Goal: Transaction & Acquisition: Purchase product/service

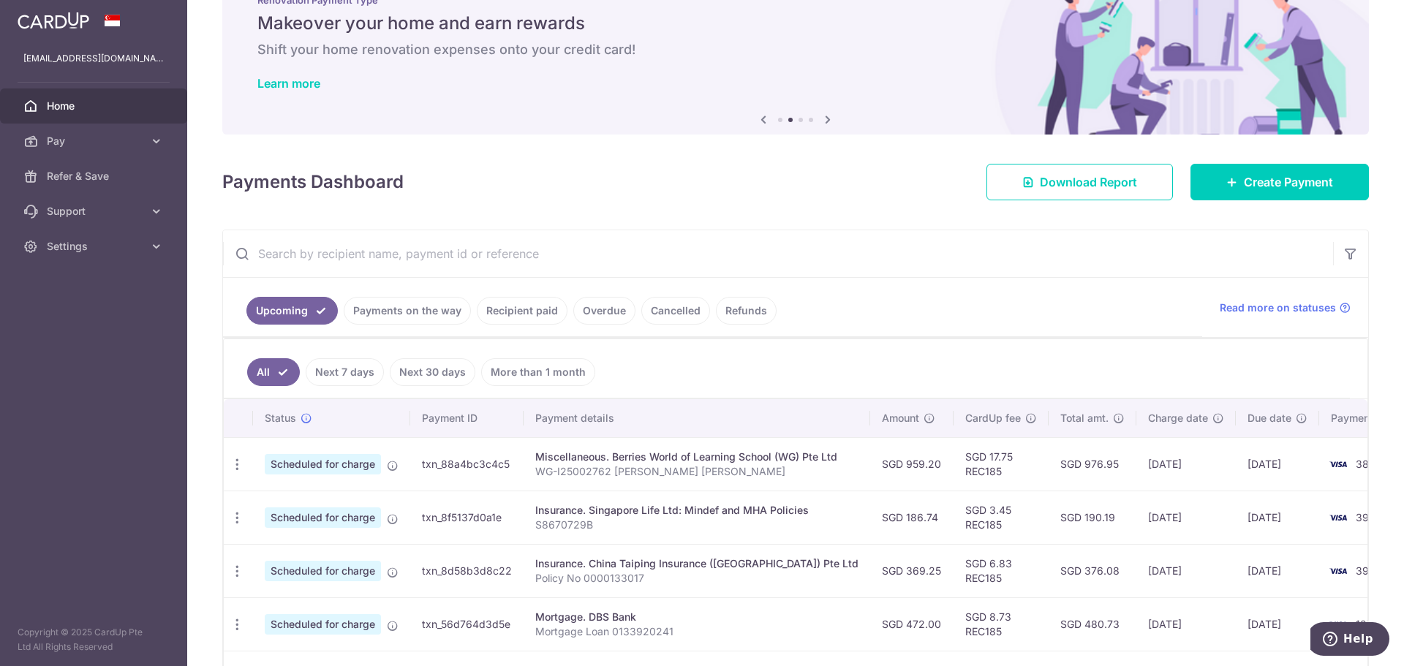
scroll to position [366, 0]
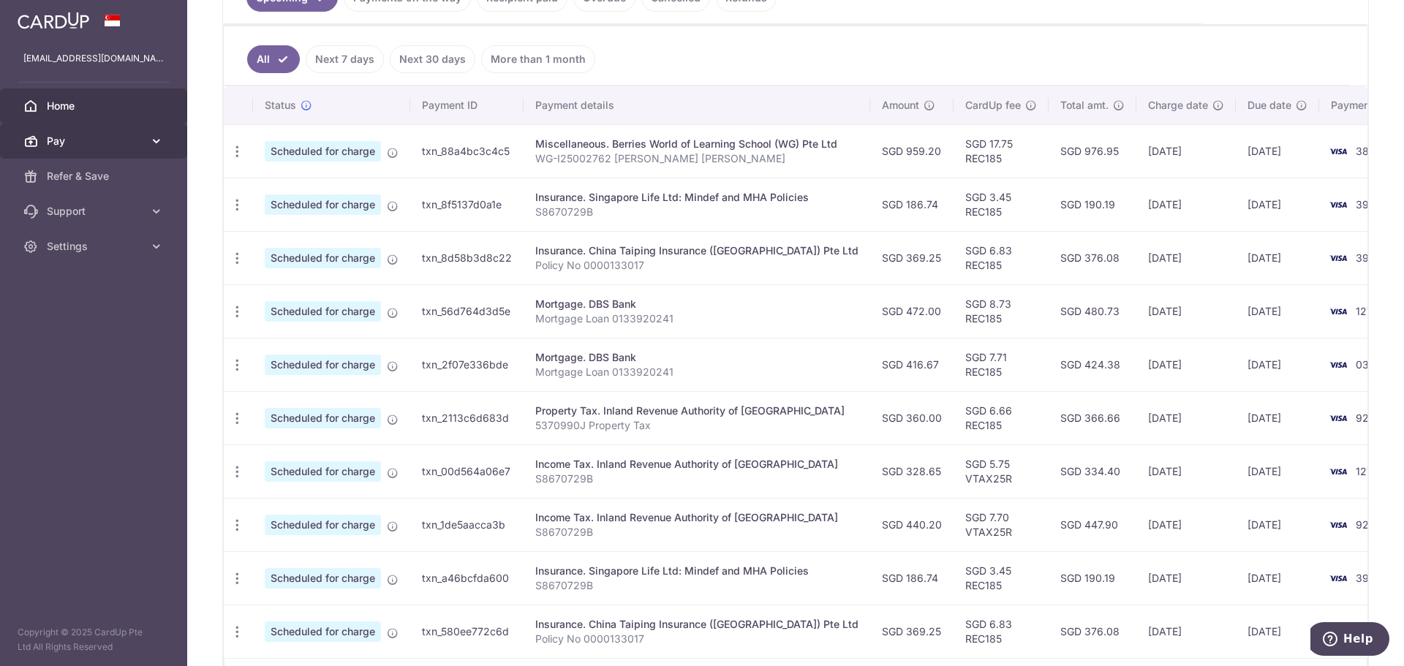
click at [67, 133] on link "Pay" at bounding box center [93, 141] width 187 height 35
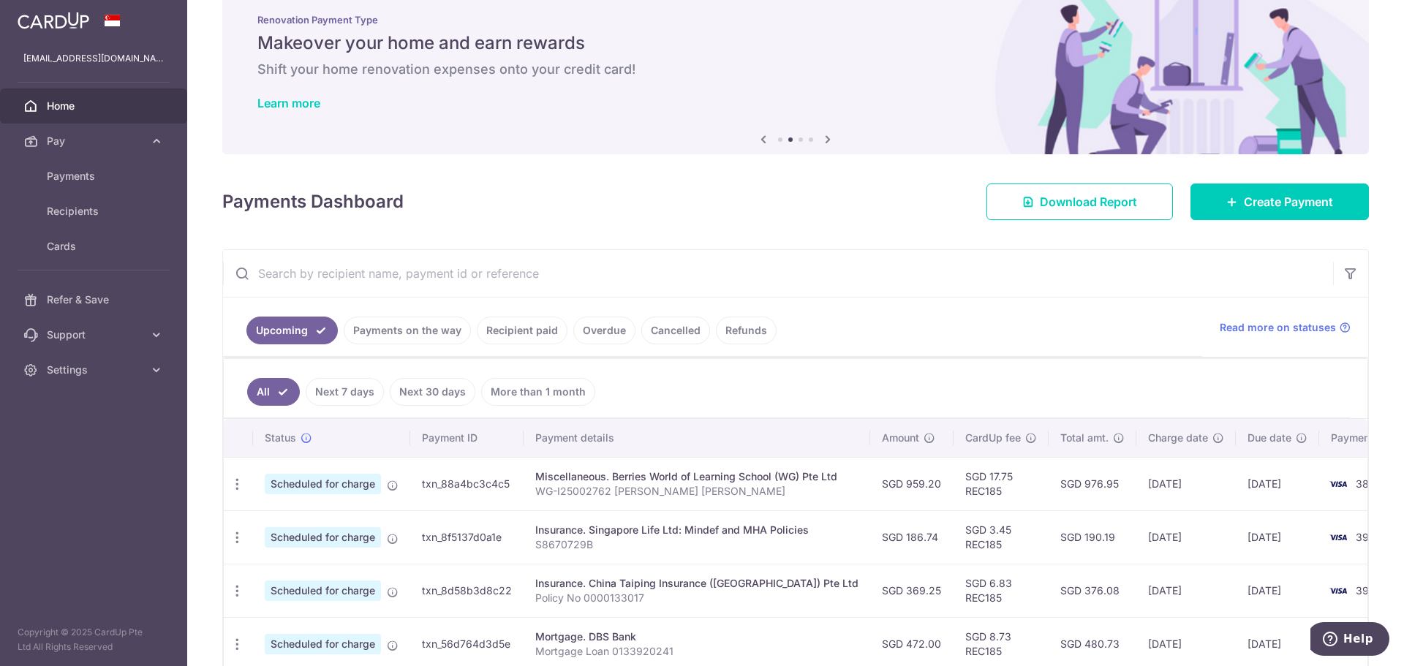
scroll to position [0, 0]
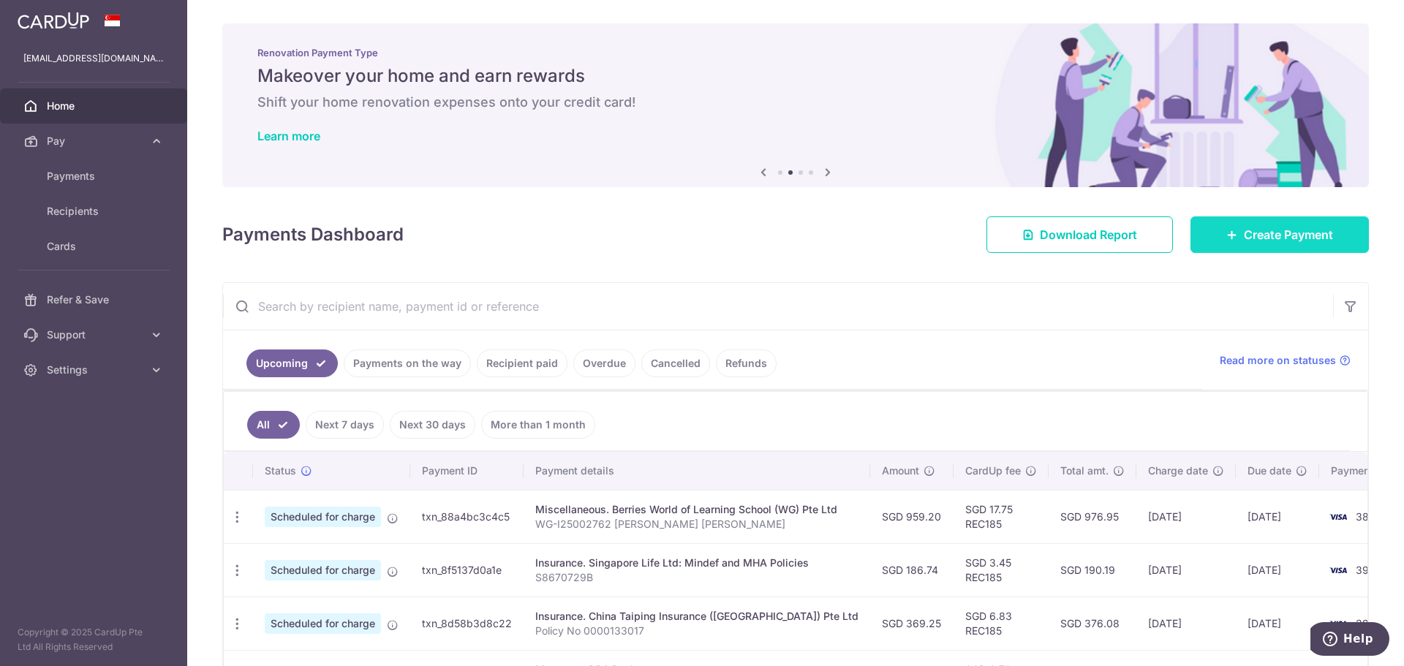
click at [1271, 239] on span "Create Payment" at bounding box center [1288, 235] width 89 height 18
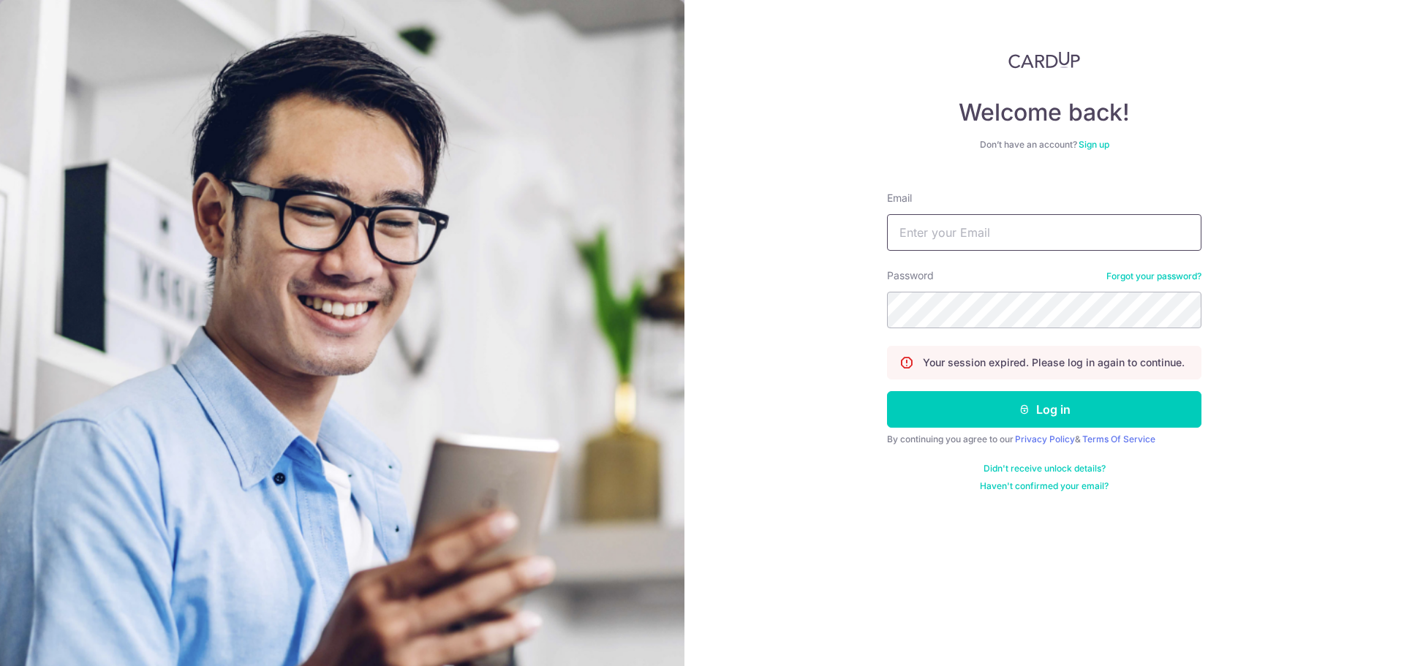
drag, startPoint x: 979, startPoint y: 226, endPoint x: 989, endPoint y: 241, distance: 17.4
click at [980, 226] on input "Email" at bounding box center [1044, 232] width 314 height 37
type input "[EMAIL_ADDRESS][DOMAIN_NAME]"
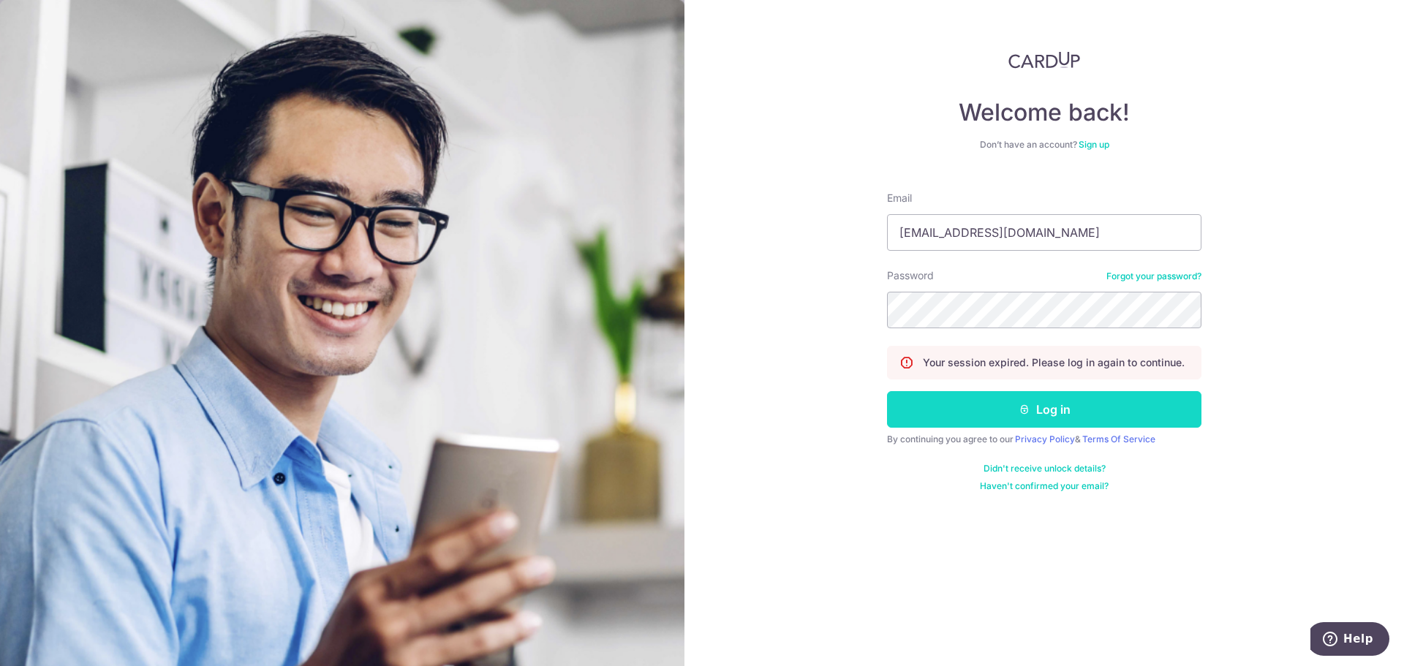
click at [1049, 404] on button "Log in" at bounding box center [1044, 409] width 314 height 37
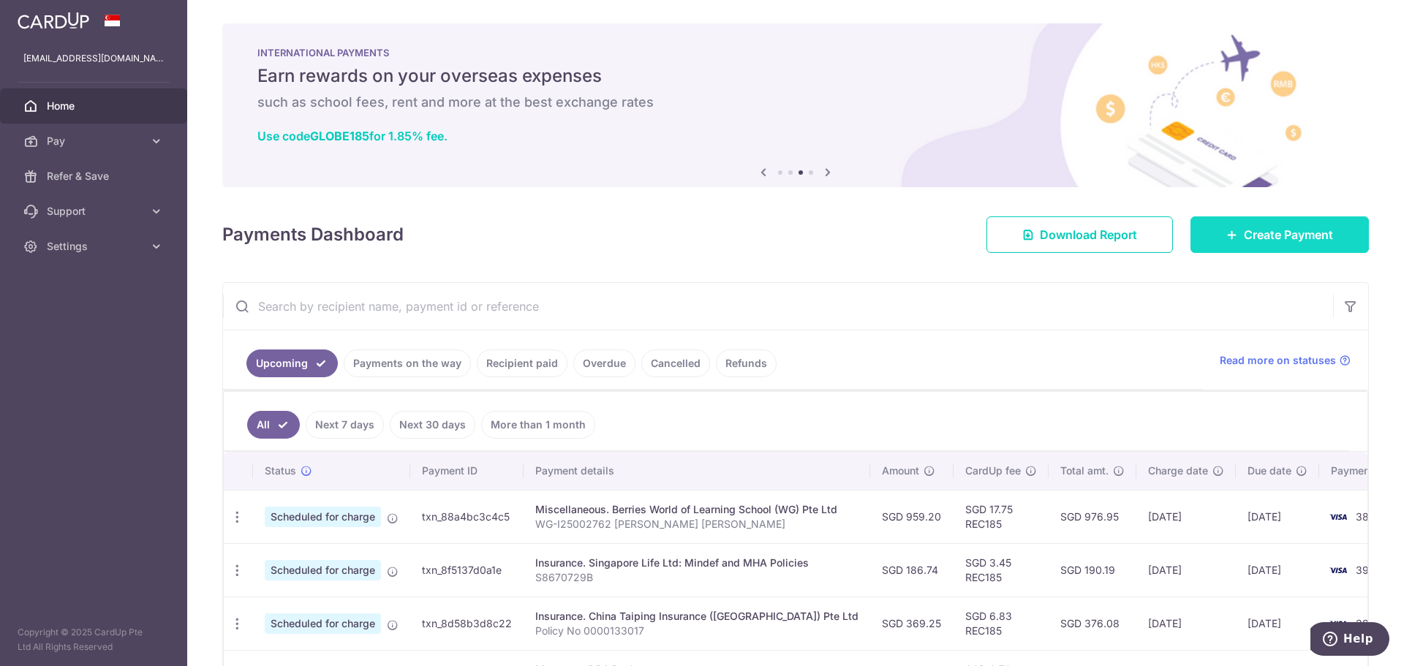
click at [1278, 244] on link "Create Payment" at bounding box center [1280, 234] width 178 height 37
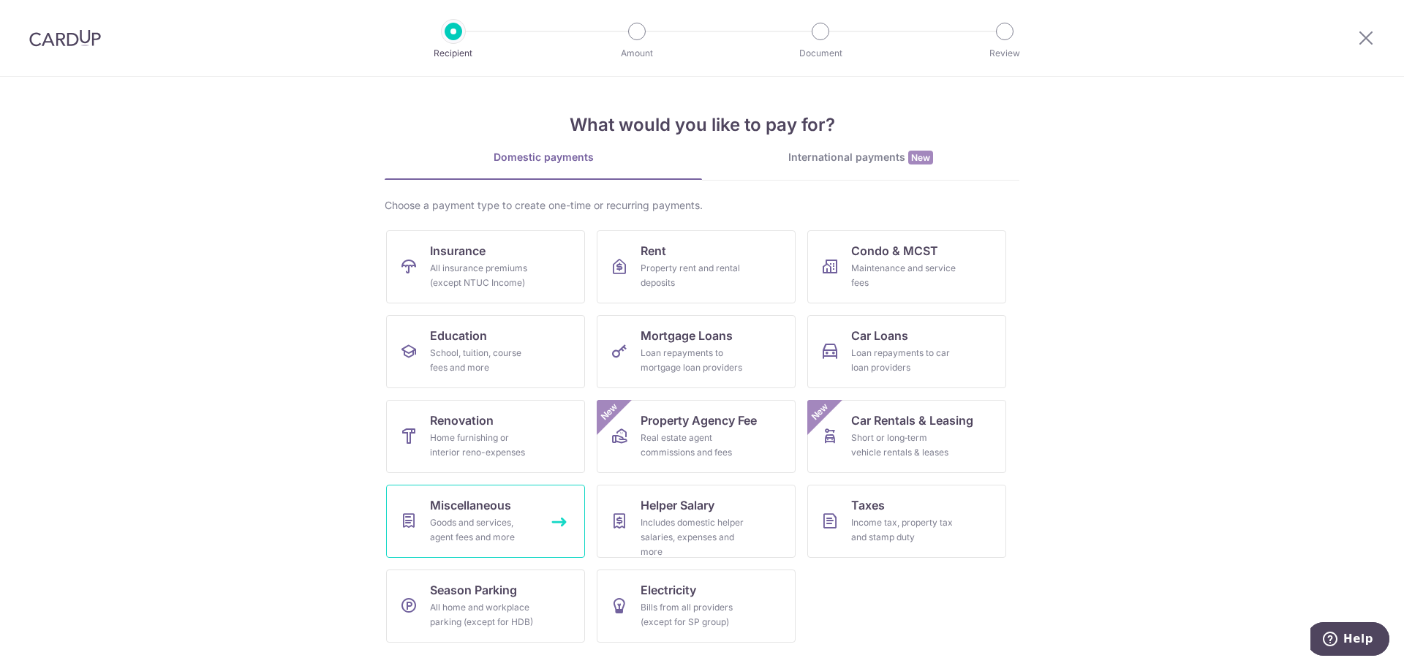
click at [467, 516] on div "Goods and services, agent fees and more" at bounding box center [482, 530] width 105 height 29
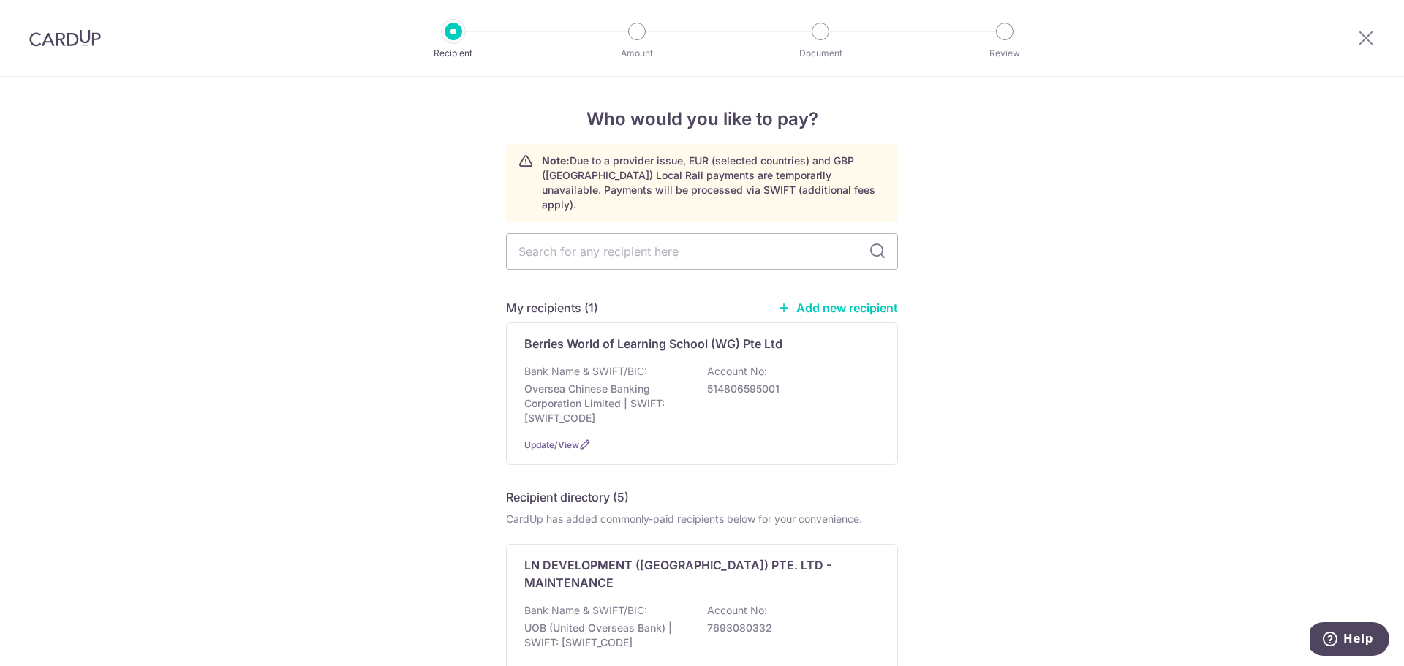
click at [847, 301] on link "Add new recipient" at bounding box center [837, 308] width 121 height 15
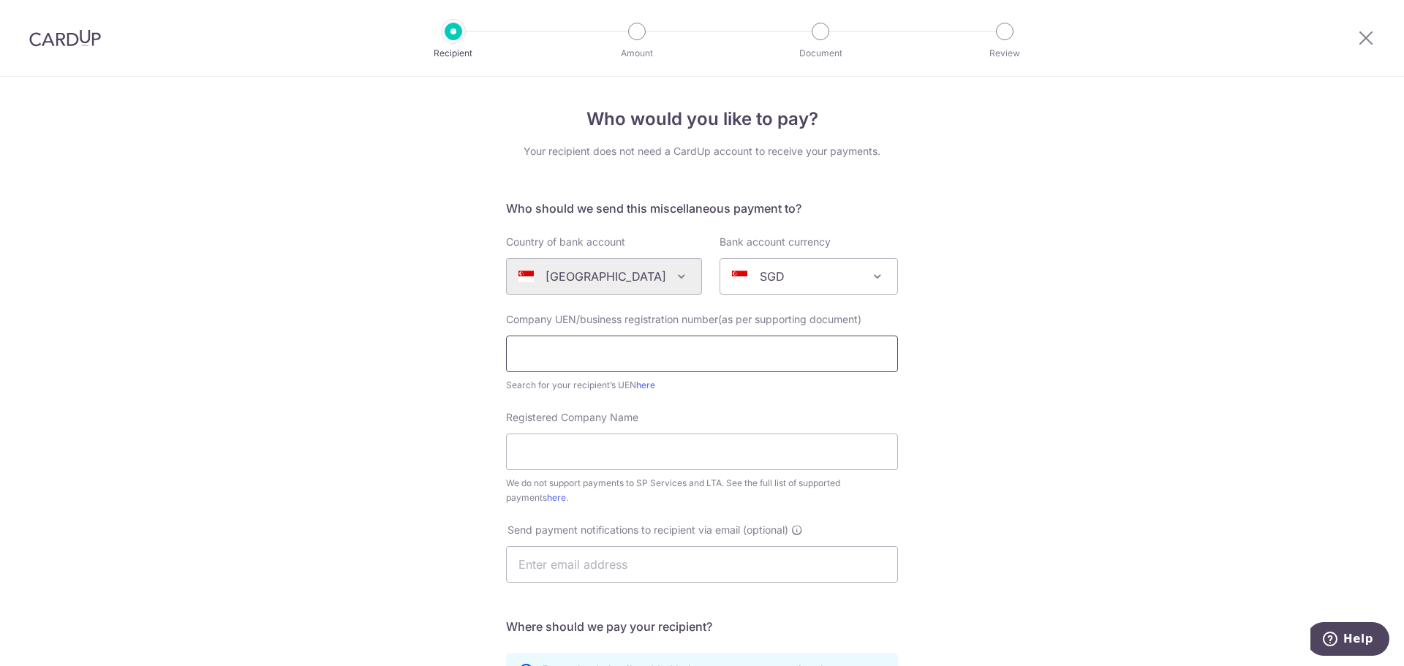
click at [602, 344] on input "text" at bounding box center [702, 354] width 392 height 37
paste input "https://www.metastock.com/customer/resources/formulas/primer.aspx"
type input "https://www.metastock.com/customer/resources/formulas/primer.aspx"
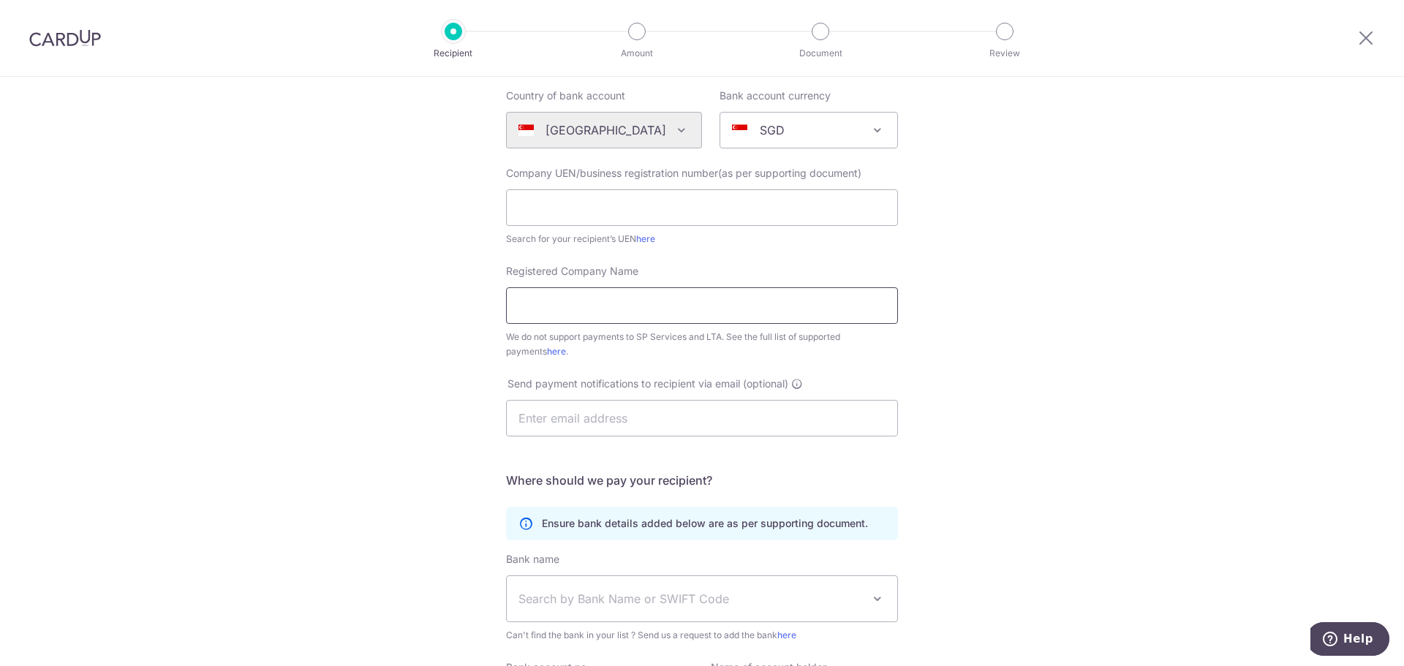
click at [618, 317] on input "Registered Company Name" at bounding box center [702, 305] width 392 height 37
click at [1027, 350] on div "Who would you like to pay? Your recipient does not need a CardUp account to rec…" at bounding box center [702, 384] width 1404 height 907
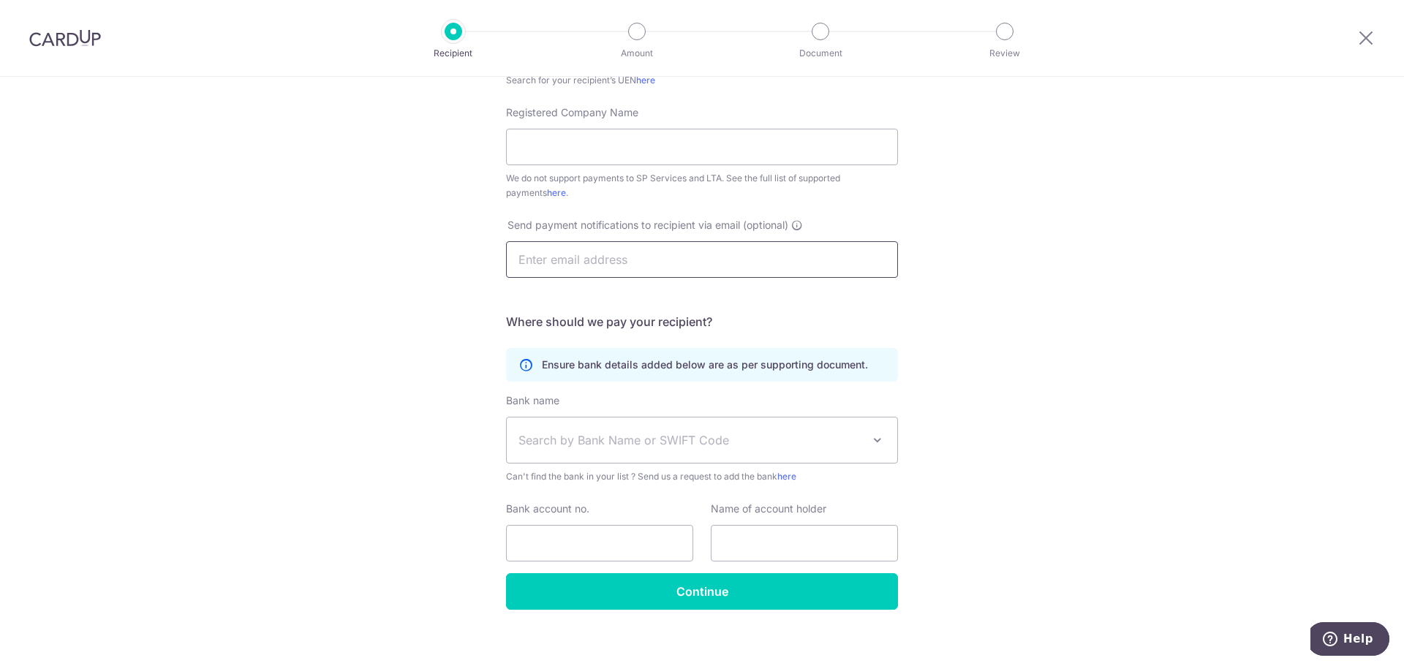
scroll to position [317, 0]
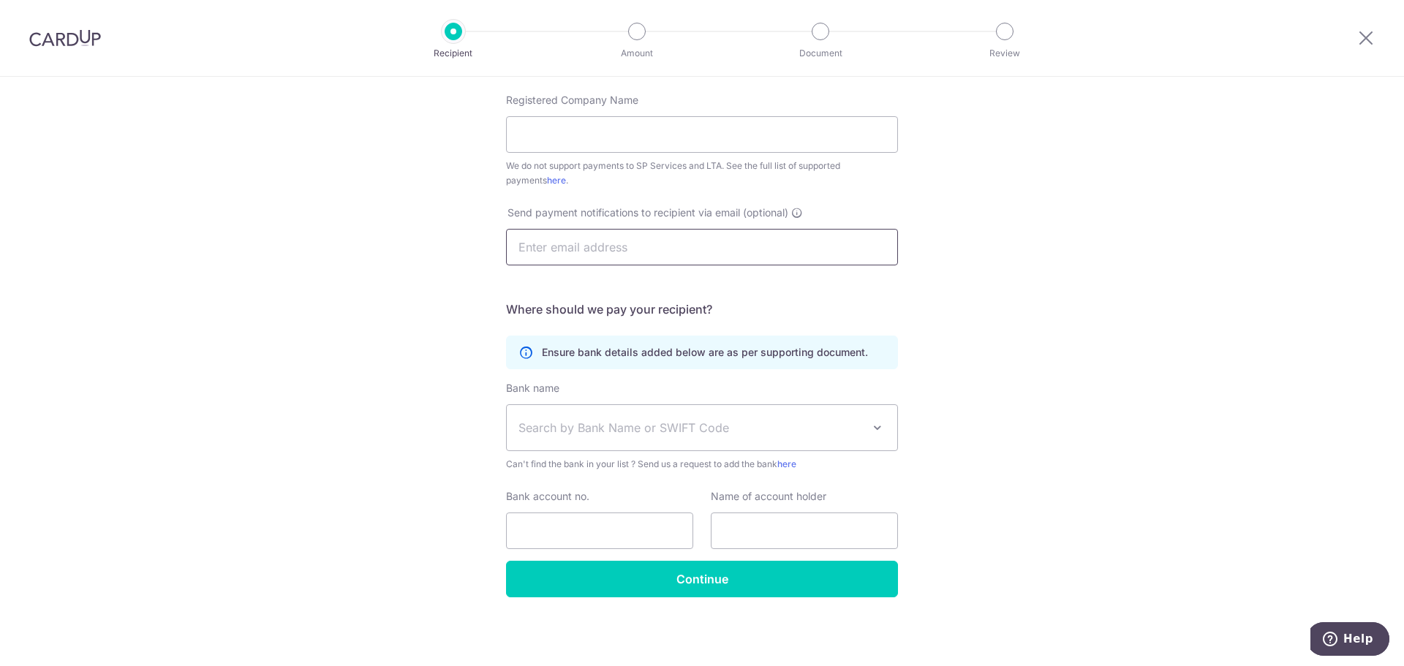
click at [625, 248] on input "text" at bounding box center [702, 247] width 392 height 37
drag, startPoint x: 979, startPoint y: 292, endPoint x: 967, endPoint y: 298, distance: 14.1
click at [981, 292] on div "Who would you like to pay? Your recipient does not need a CardUp account to rec…" at bounding box center [702, 212] width 1404 height 907
